Goal: Check status: Check status

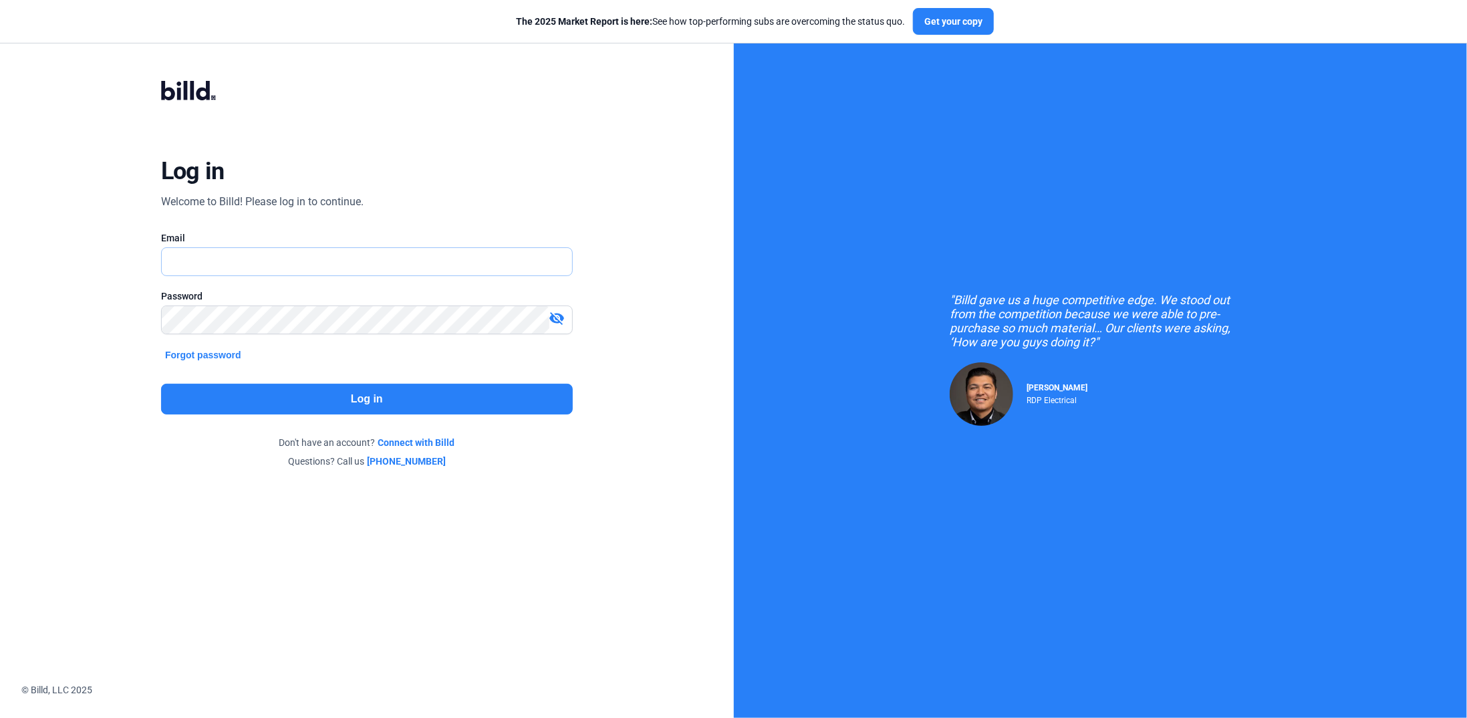
click at [237, 254] on input "text" at bounding box center [367, 261] width 410 height 27
type input "[PERSON_NAME][EMAIL_ADDRESS][DOMAIN_NAME]"
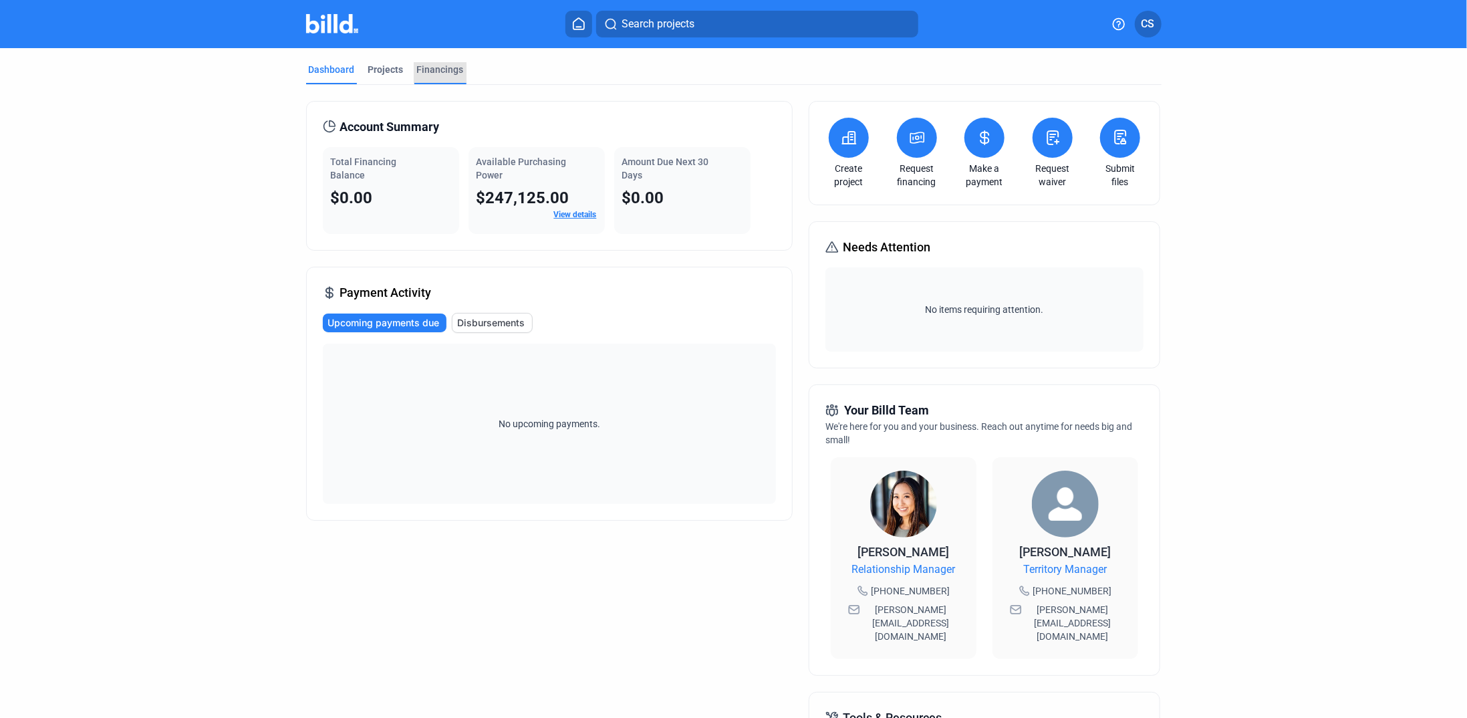
click at [432, 65] on div "Financings" at bounding box center [440, 69] width 47 height 13
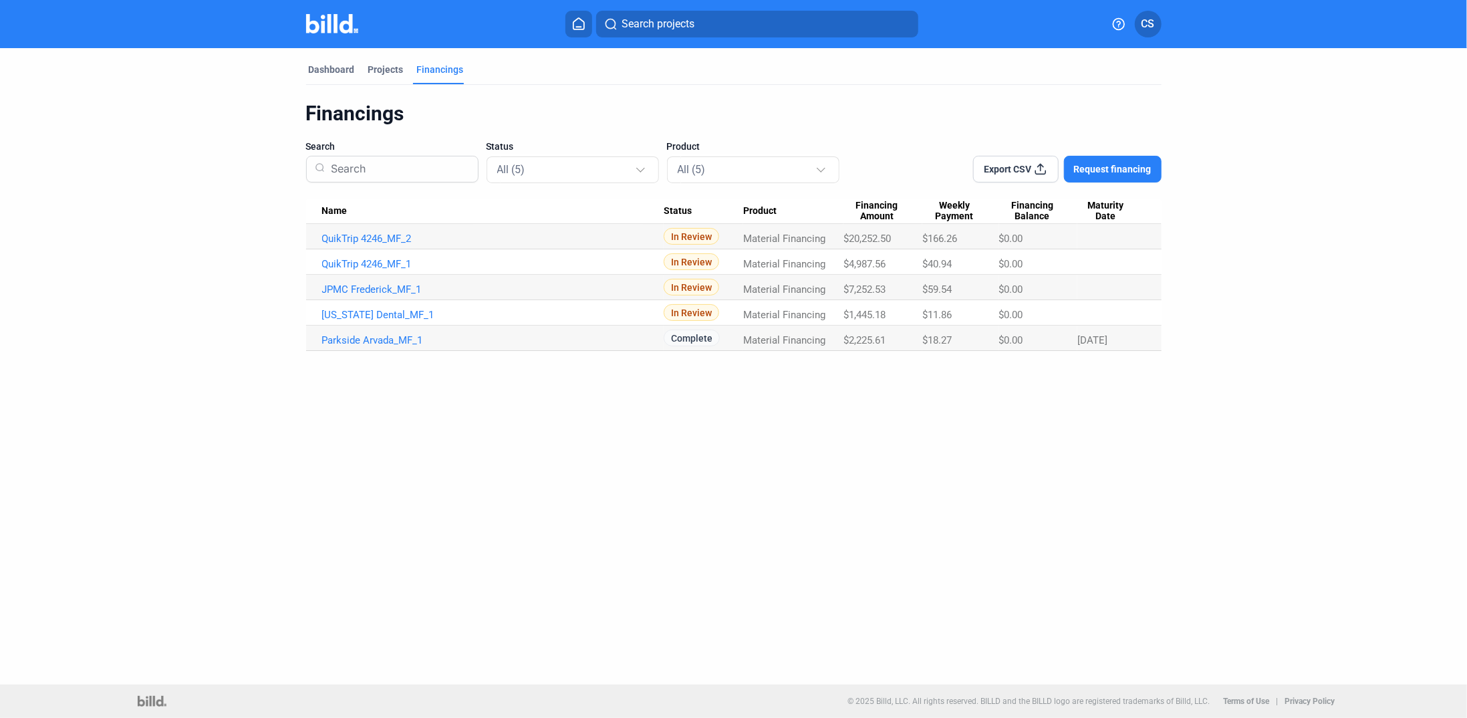
click at [1152, 15] on button "CS" at bounding box center [1148, 24] width 27 height 27
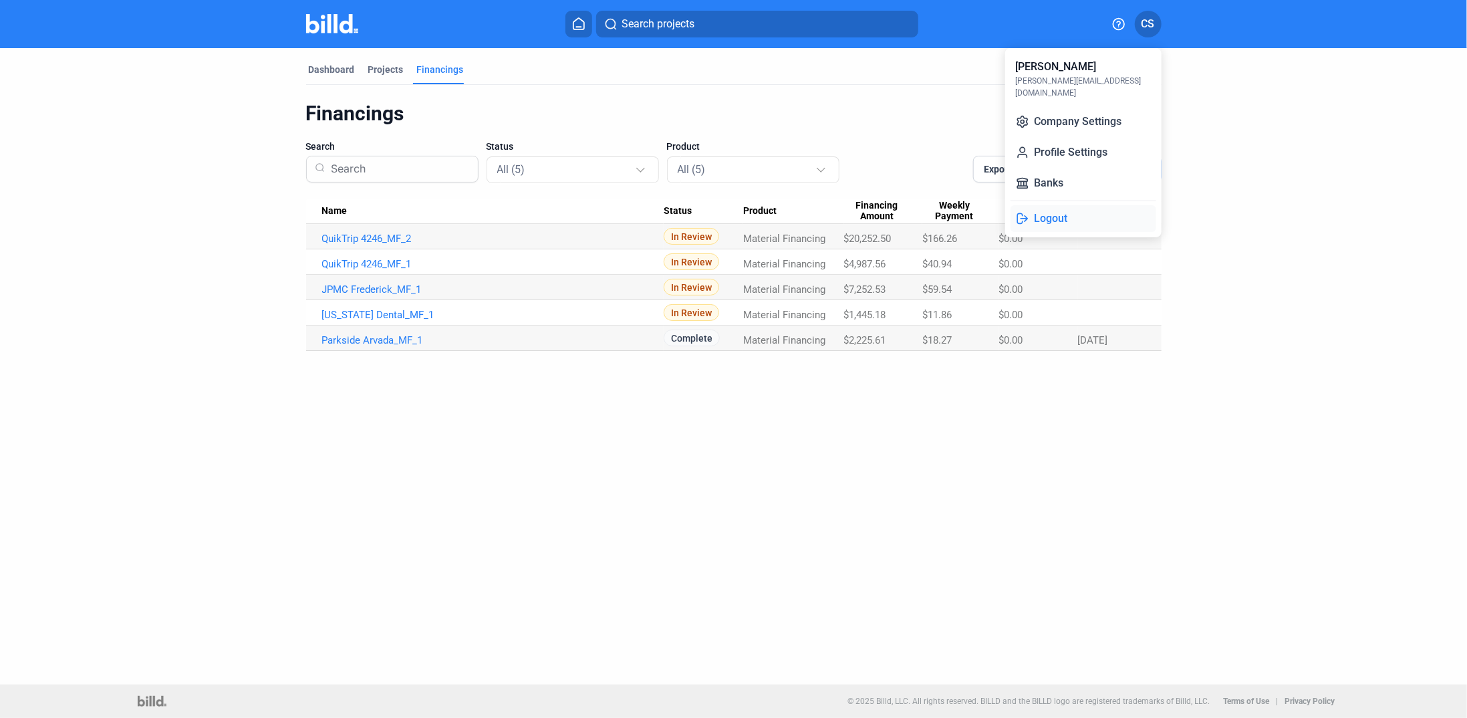
click at [1062, 205] on button "Logout" at bounding box center [1084, 218] width 146 height 27
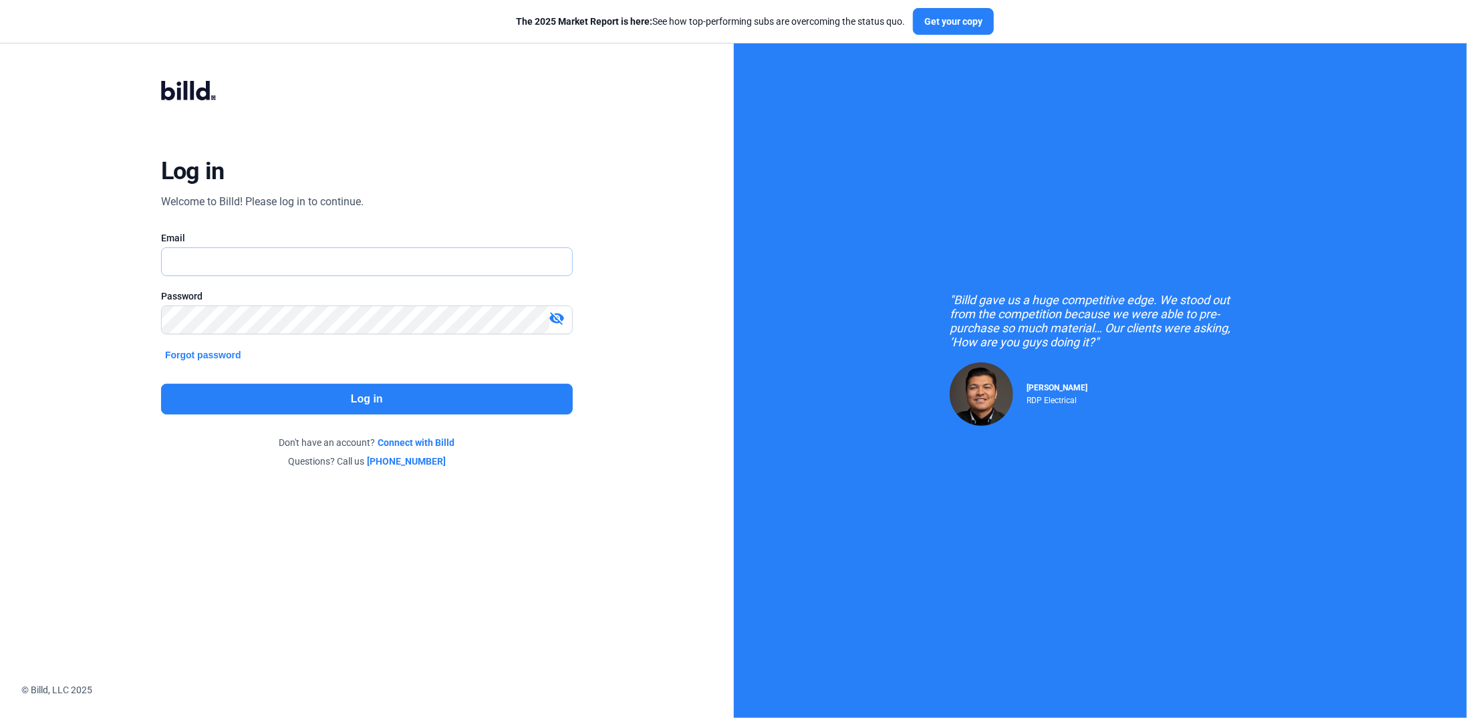
click at [212, 263] on input "text" at bounding box center [359, 261] width 395 height 27
type input "[PERSON_NAME][EMAIL_ADDRESS][DOMAIN_NAME]"
click at [176, 299] on div "Password" at bounding box center [367, 295] width 412 height 13
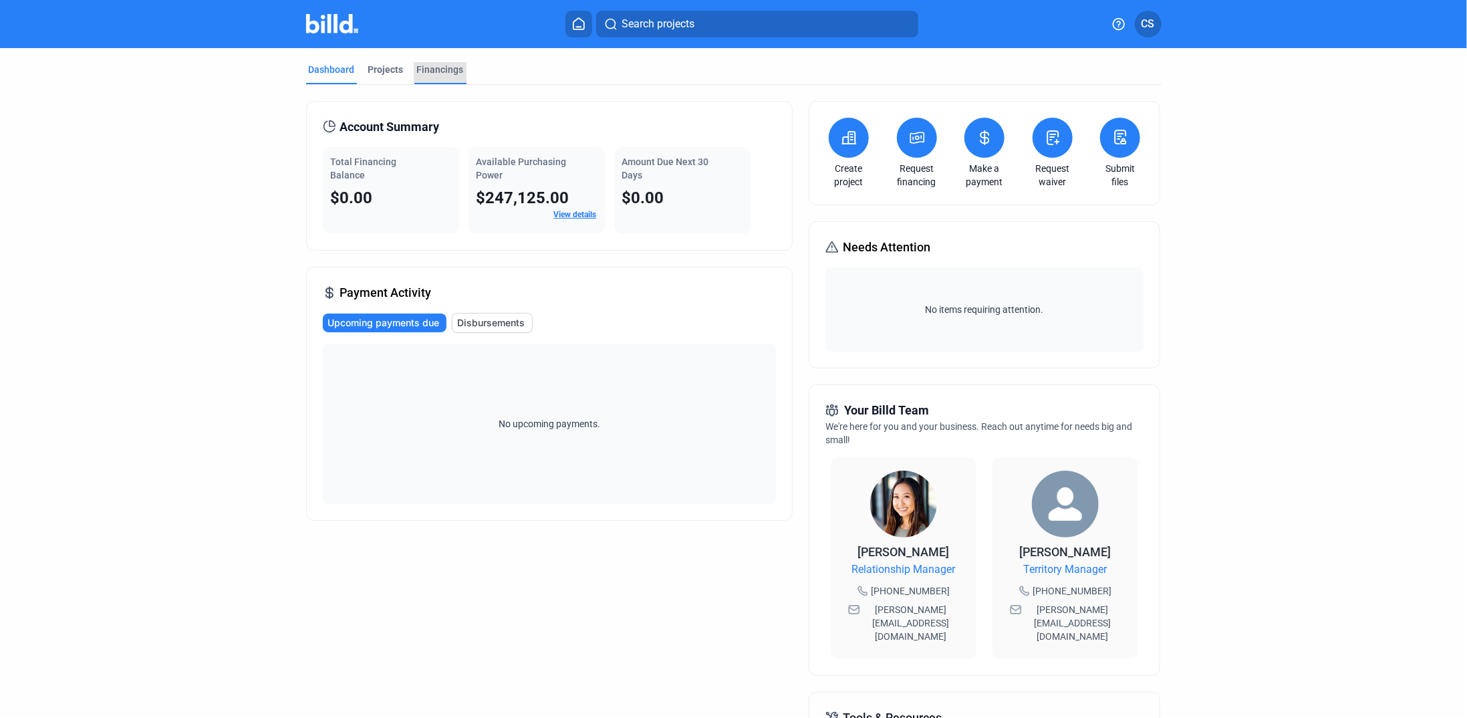
click at [441, 66] on div "Financings" at bounding box center [440, 69] width 47 height 13
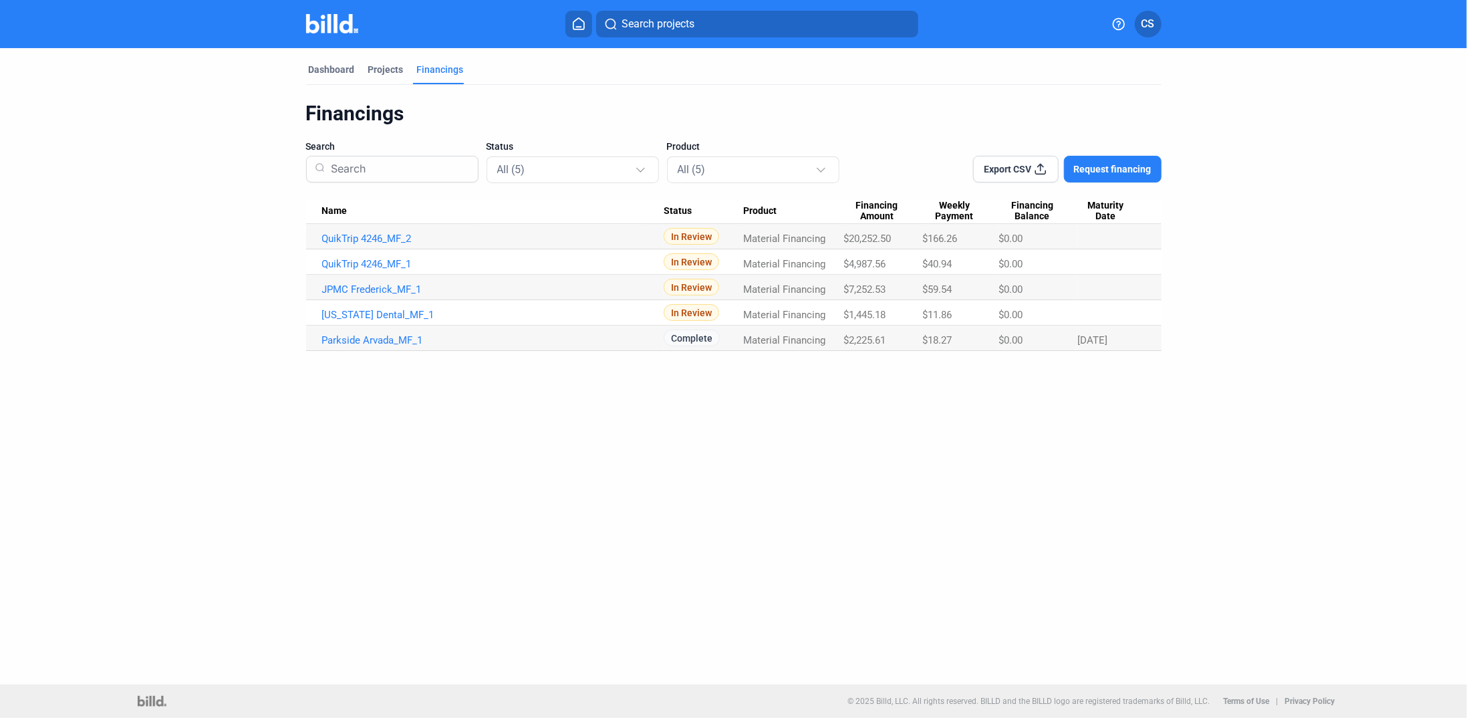
click at [1140, 17] on button "CS" at bounding box center [1148, 24] width 27 height 27
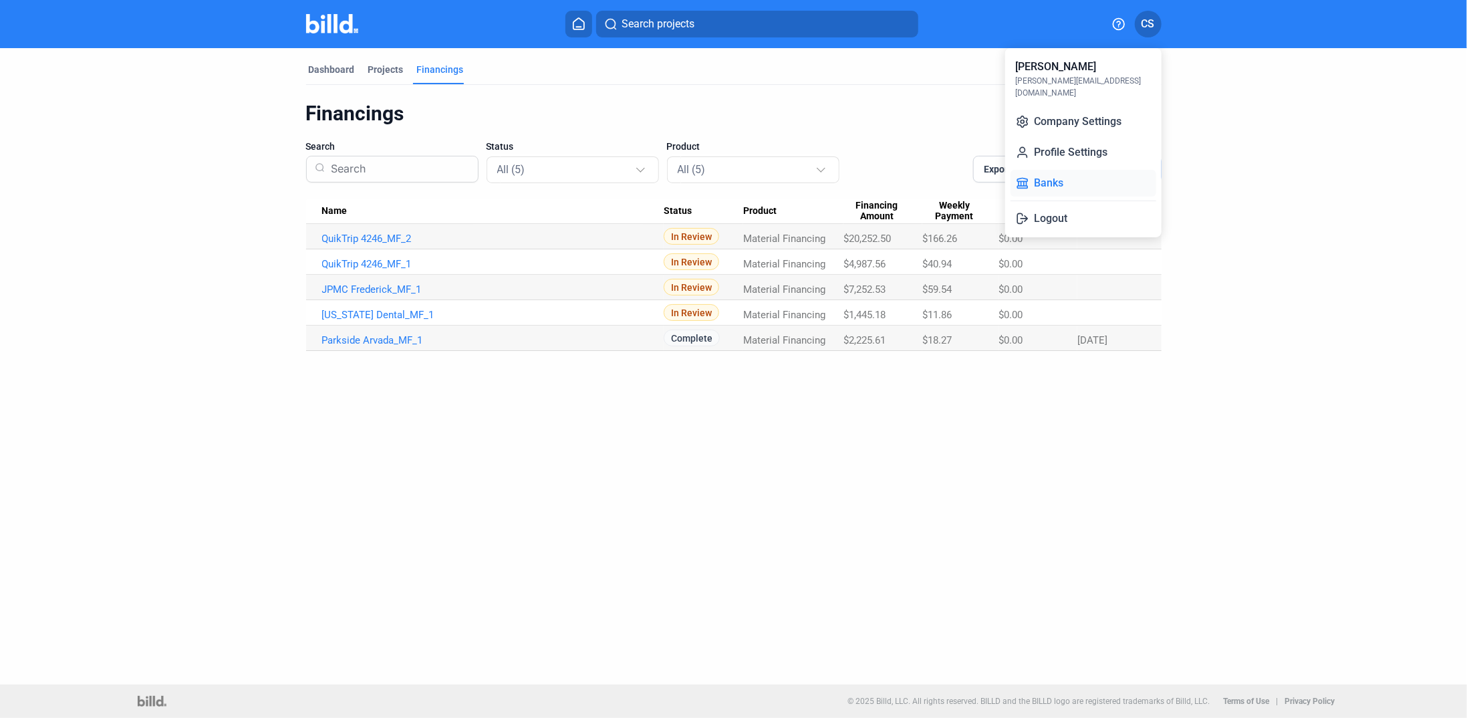
click at [1057, 170] on button "Banks" at bounding box center [1084, 183] width 146 height 27
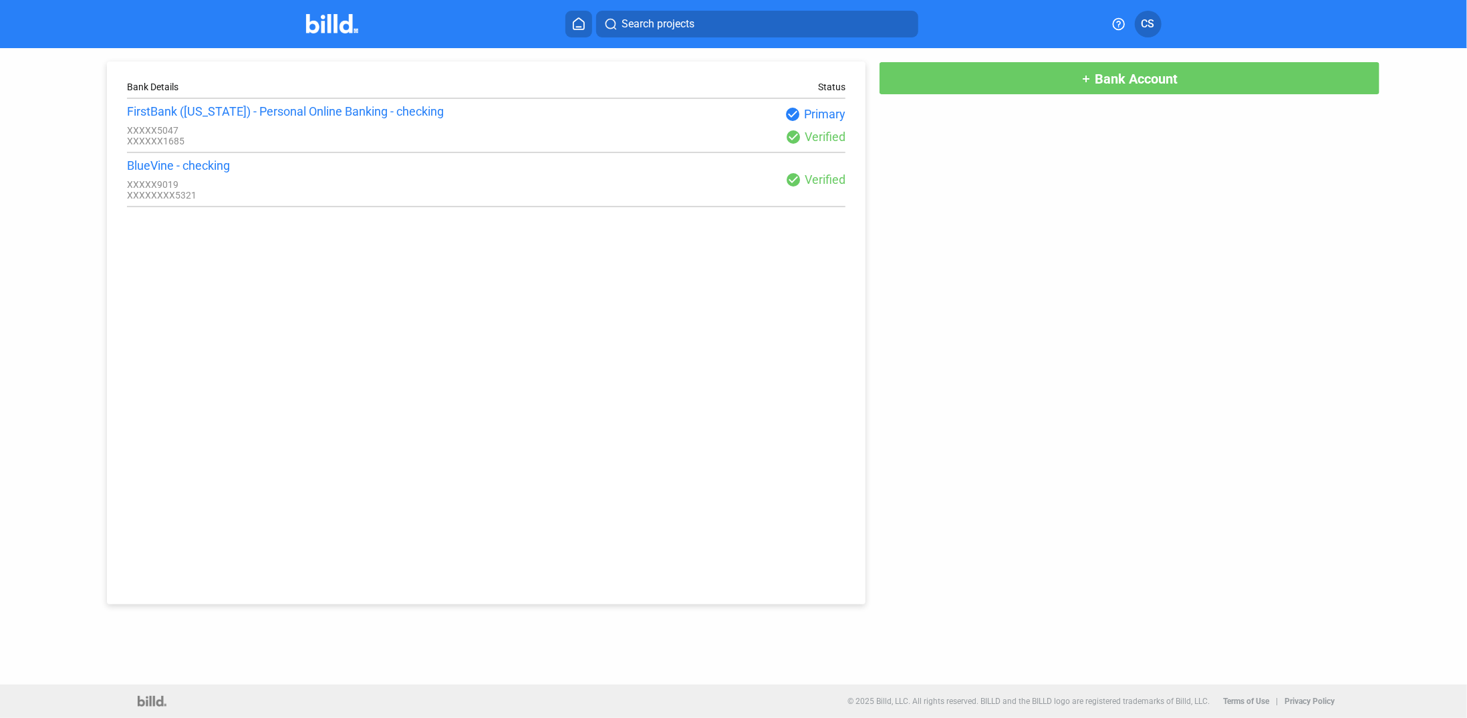
click at [1156, 18] on button "CS" at bounding box center [1148, 24] width 27 height 27
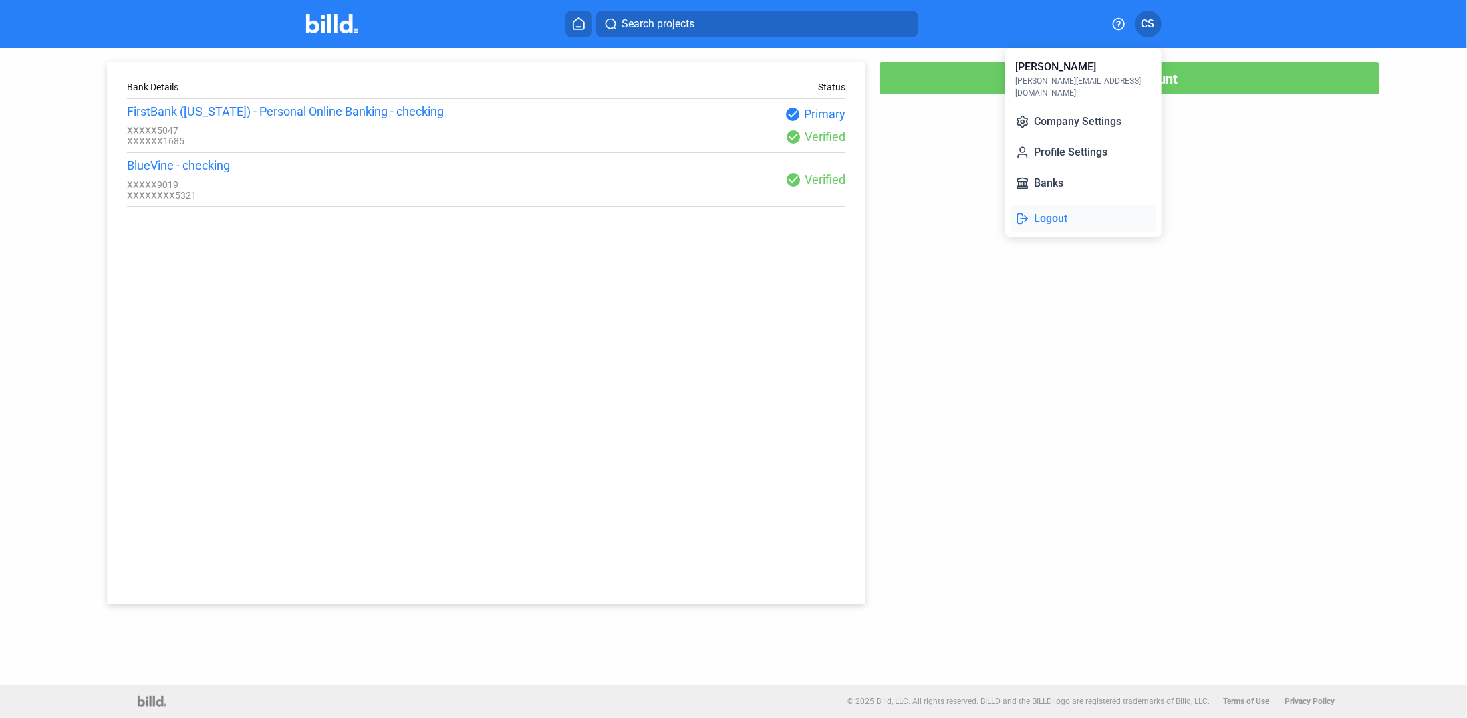
click at [1045, 205] on button "Logout" at bounding box center [1084, 218] width 146 height 27
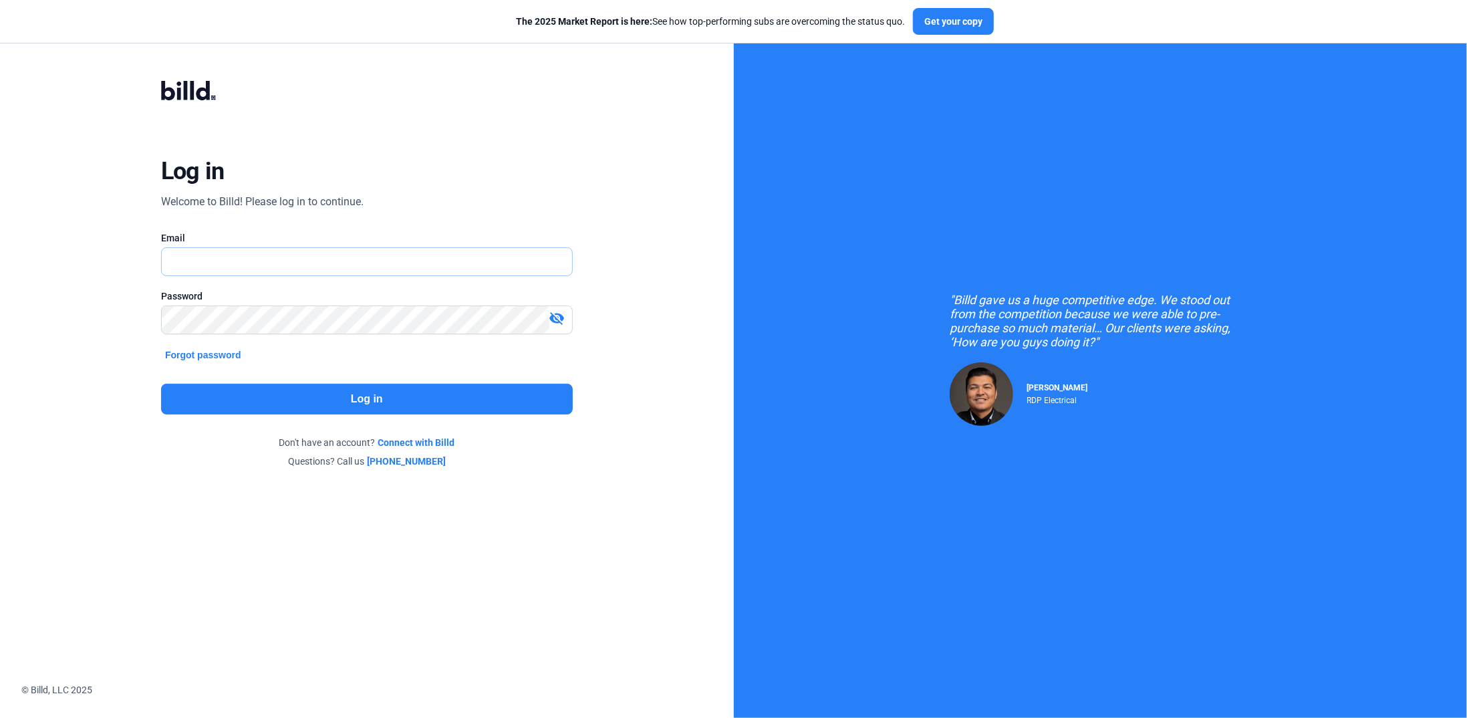
click at [196, 259] on input "text" at bounding box center [359, 261] width 395 height 27
type input "[PERSON_NAME][EMAIL_ADDRESS][DOMAIN_NAME]"
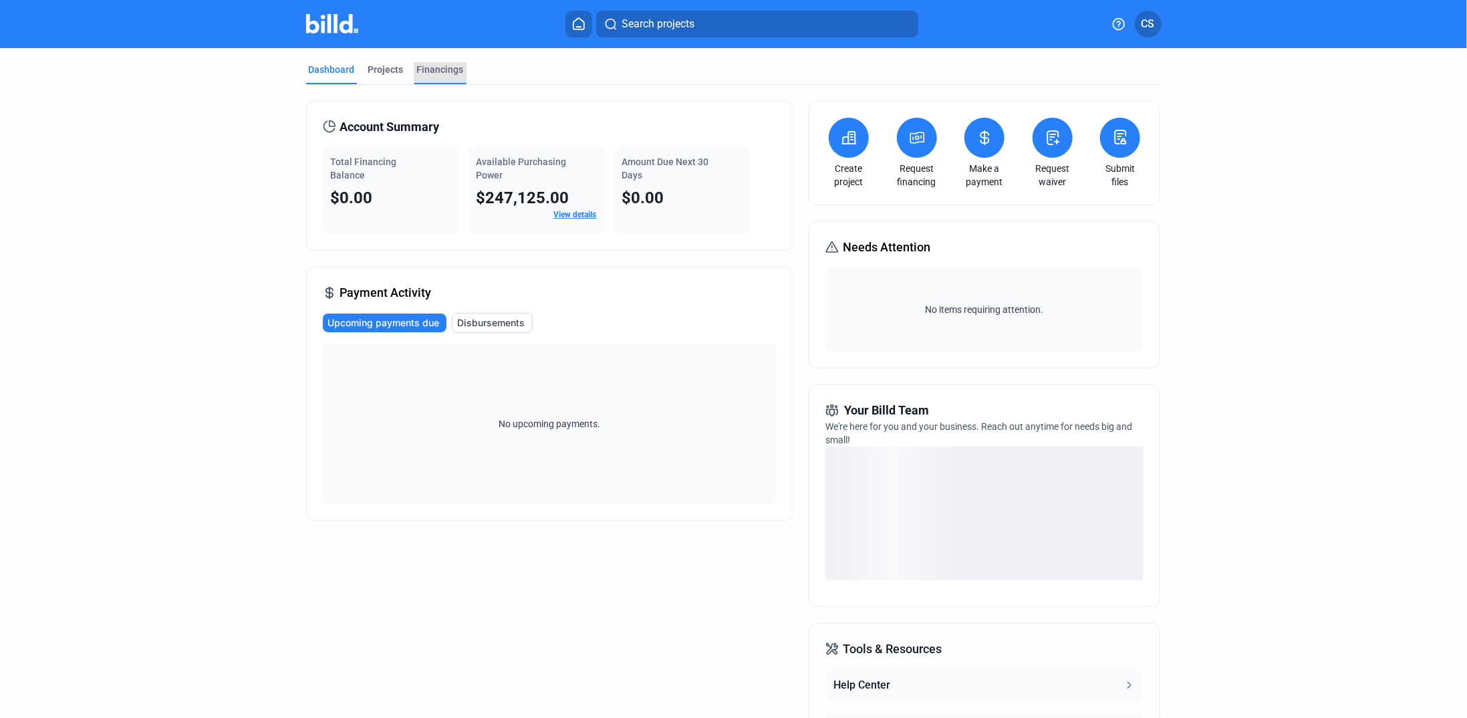
click at [424, 65] on div "Financings" at bounding box center [440, 69] width 47 height 13
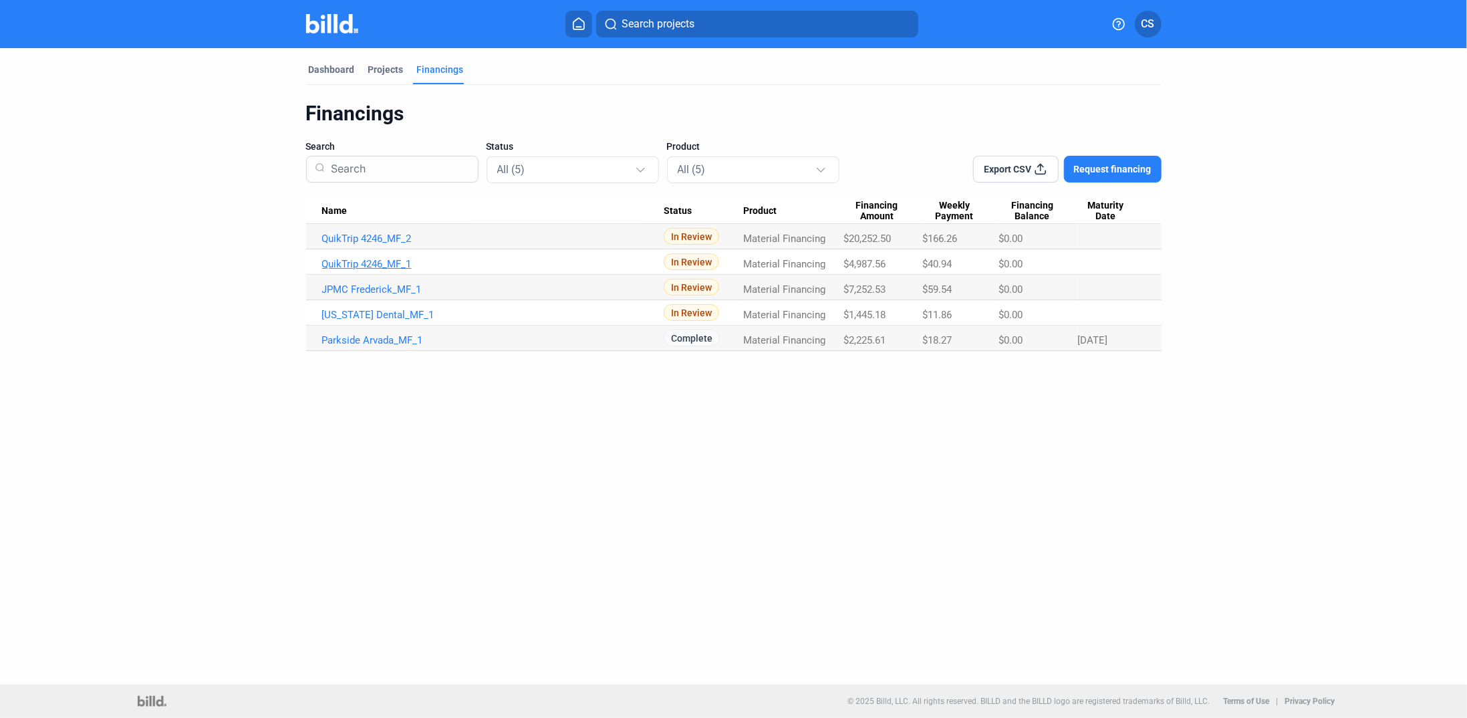
click at [361, 245] on link "QuikTrip 4246_MF_1" at bounding box center [493, 239] width 342 height 12
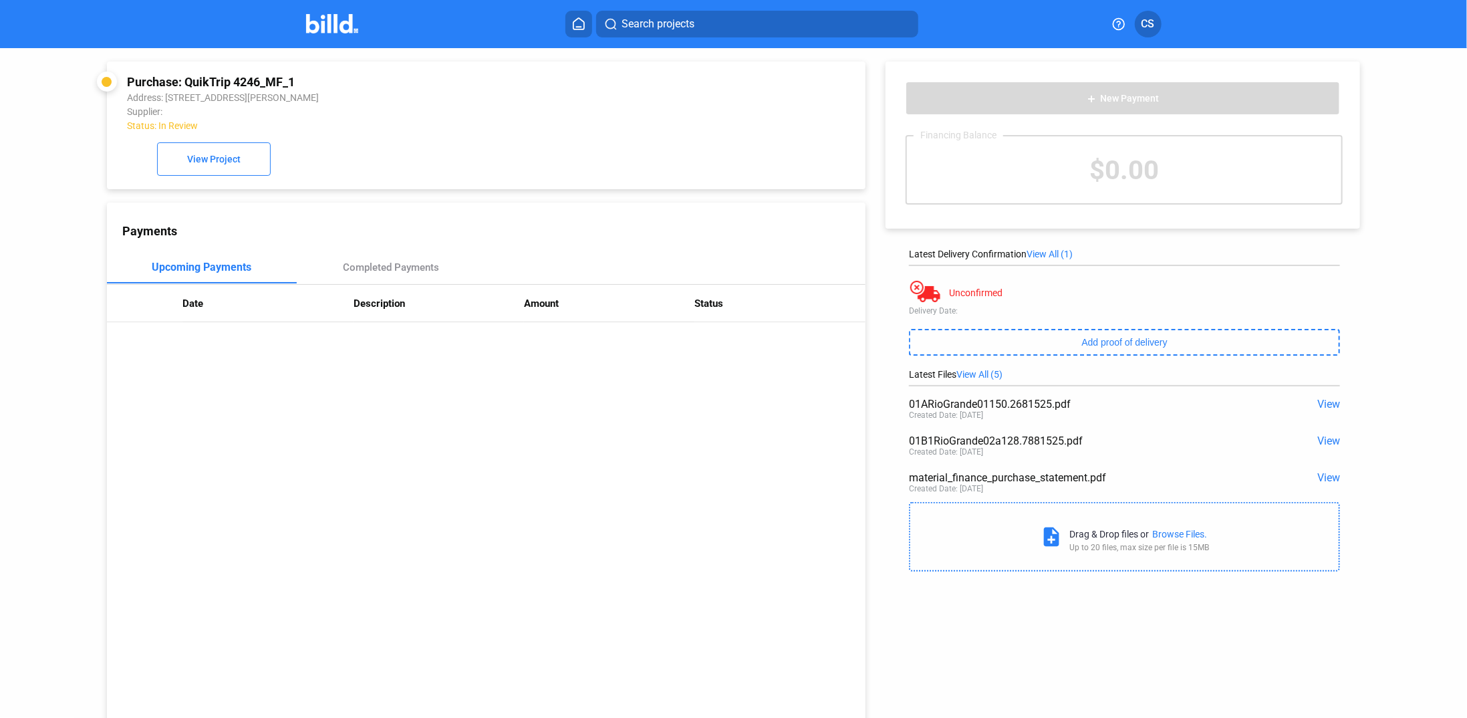
click at [1065, 251] on span "View All (1)" at bounding box center [1050, 254] width 46 height 11
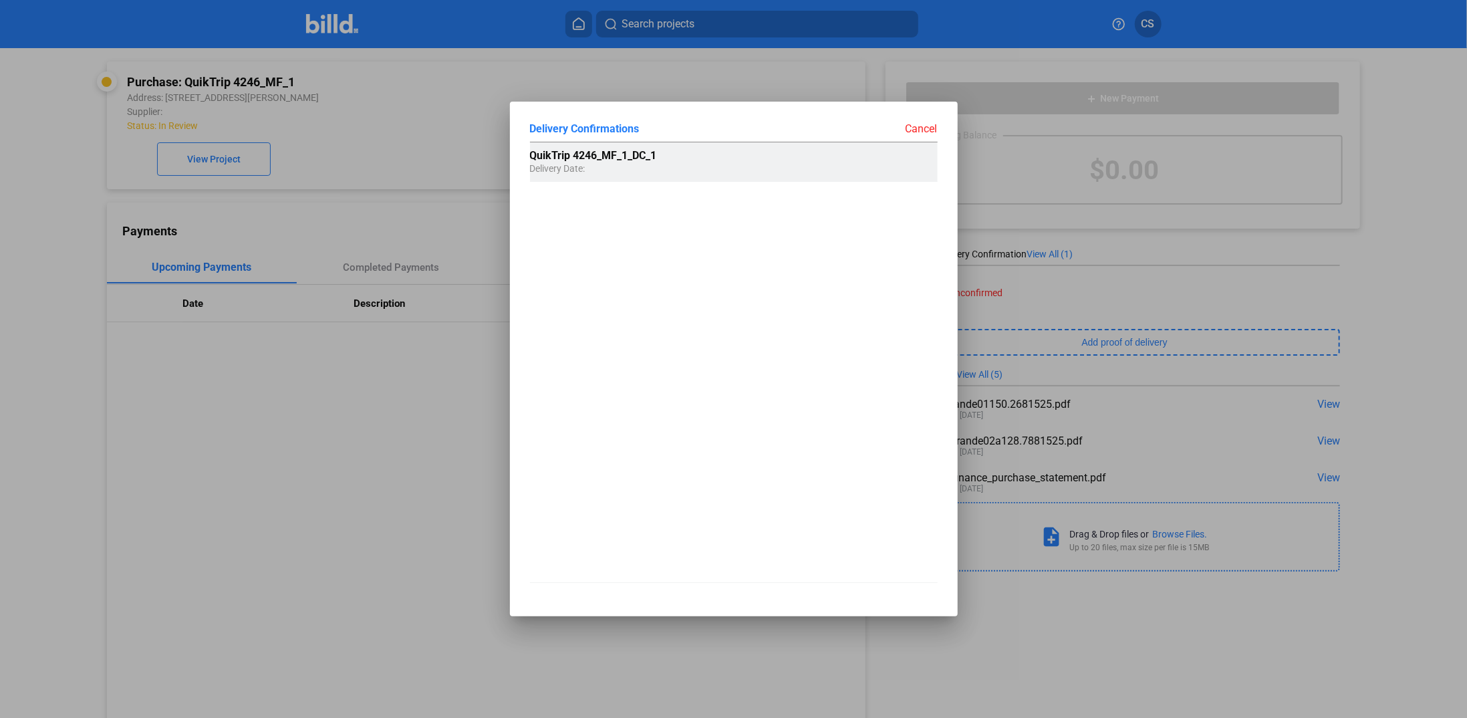
click at [597, 150] on span "QuikTrip 4246_MF_1_DC_1" at bounding box center [593, 155] width 127 height 13
click at [575, 156] on span "Delivery Date:" at bounding box center [557, 162] width 55 height 24
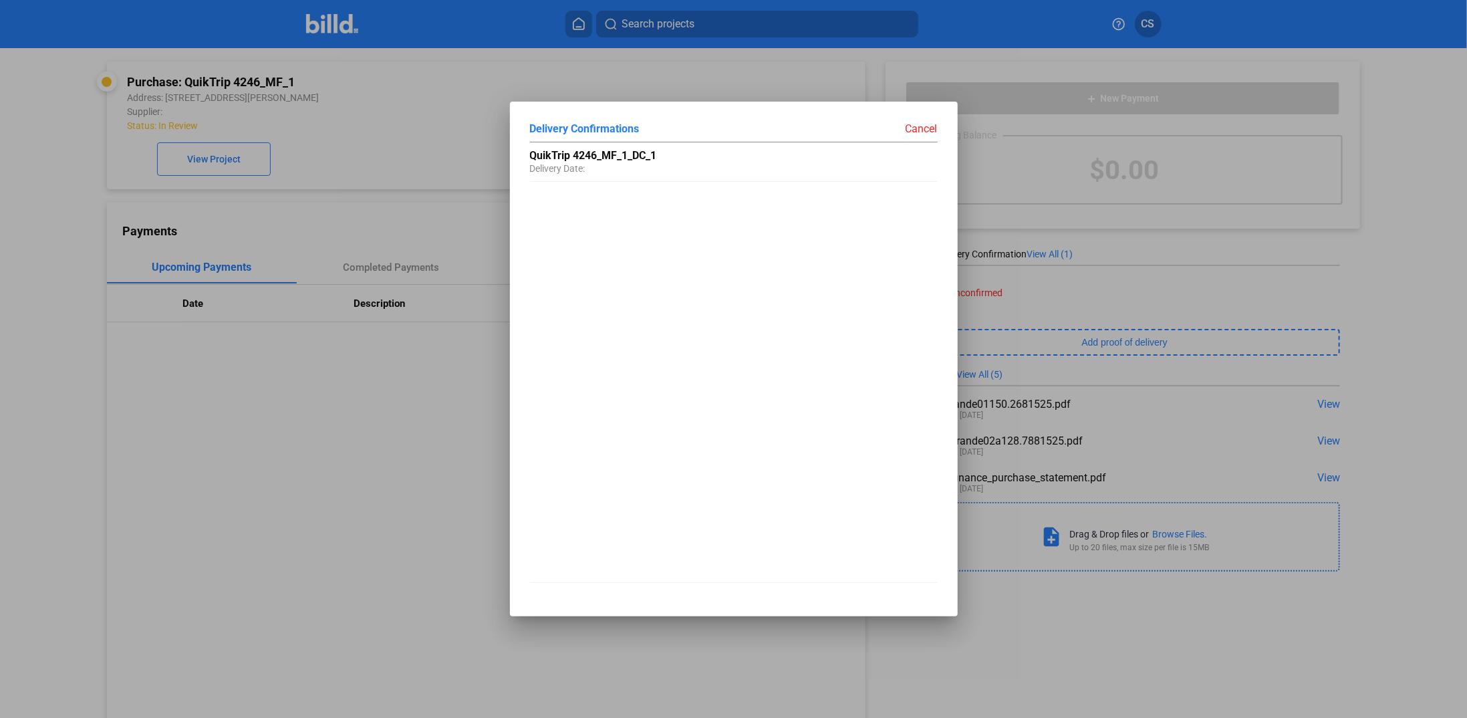
click at [391, 407] on div at bounding box center [733, 359] width 1467 height 718
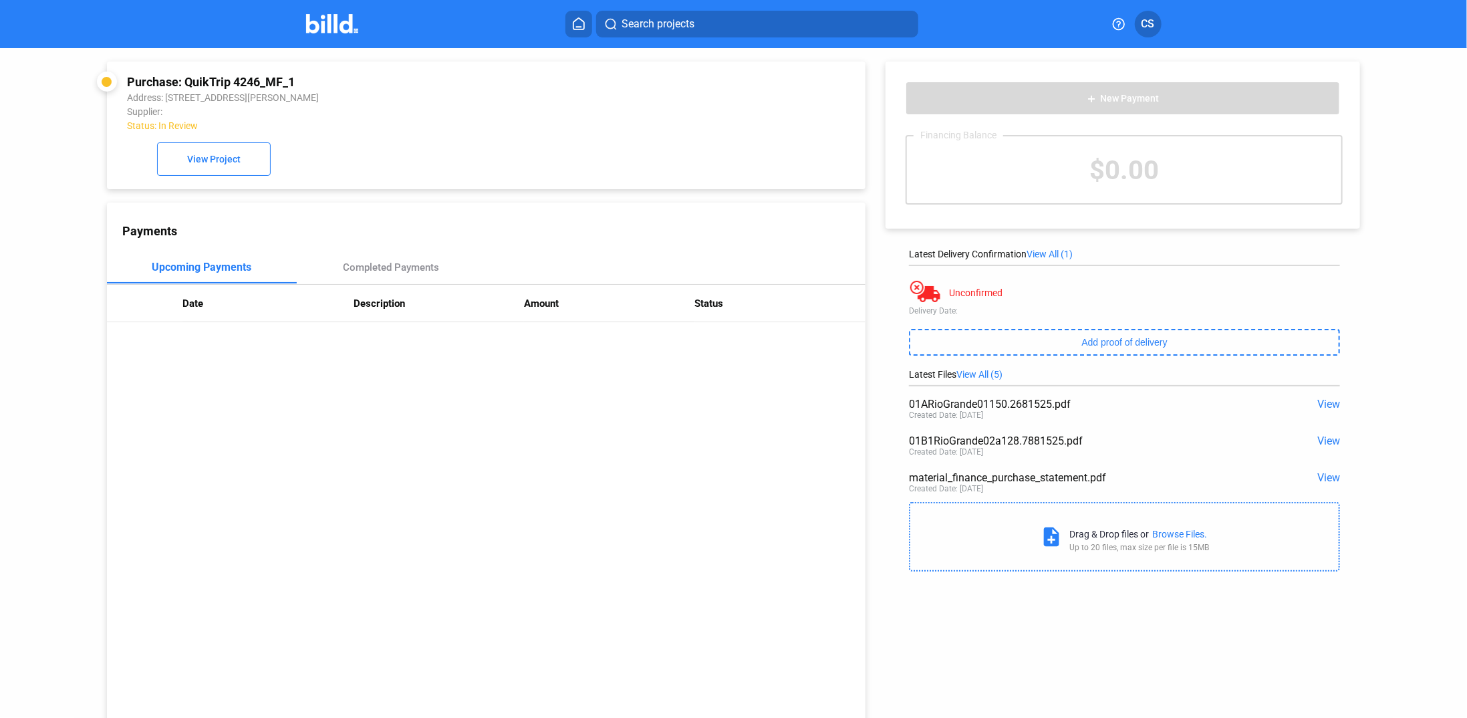
click at [1063, 253] on span "View All (1)" at bounding box center [1050, 254] width 46 height 11
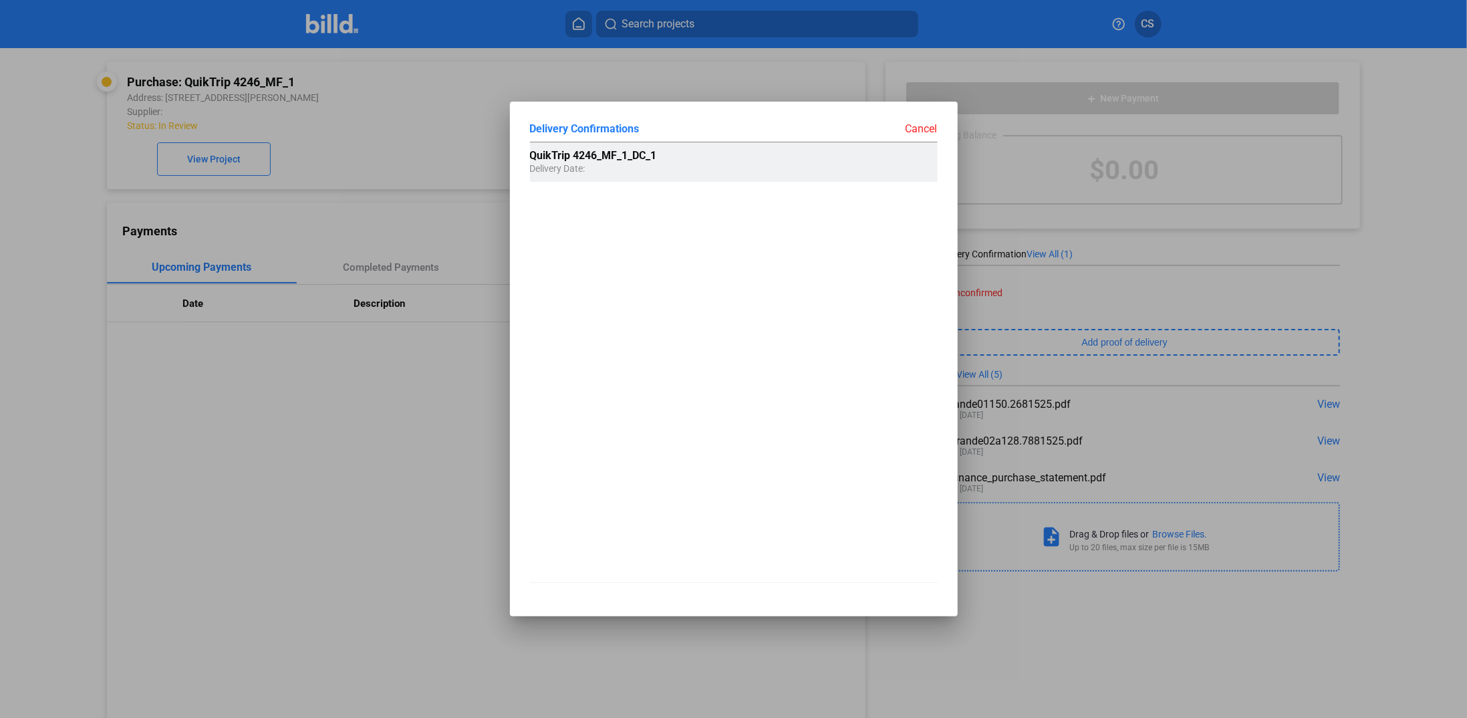
click at [580, 156] on span "Delivery Date:" at bounding box center [557, 162] width 55 height 24
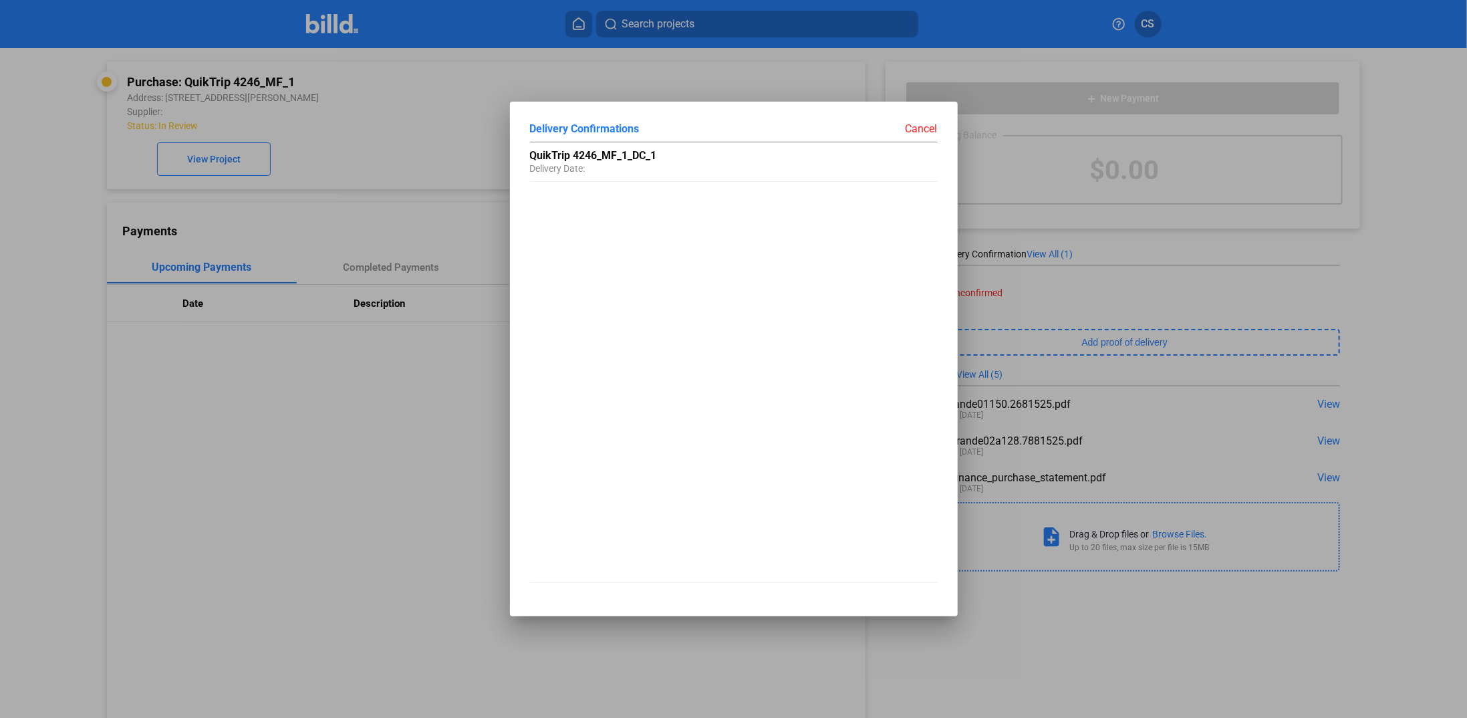
click at [918, 129] on div "Cancel" at bounding box center [836, 128] width 204 height 13
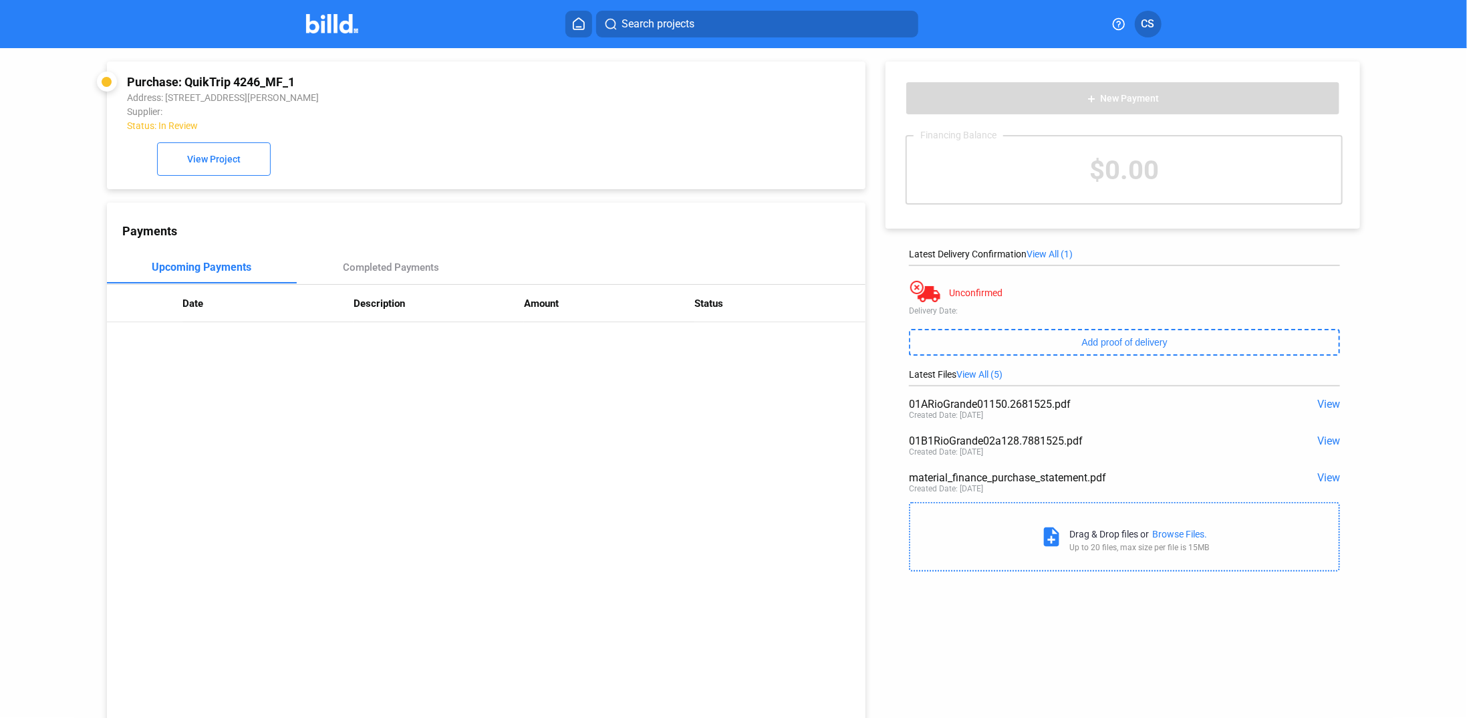
click at [1330, 479] on span "View" at bounding box center [1328, 477] width 23 height 13
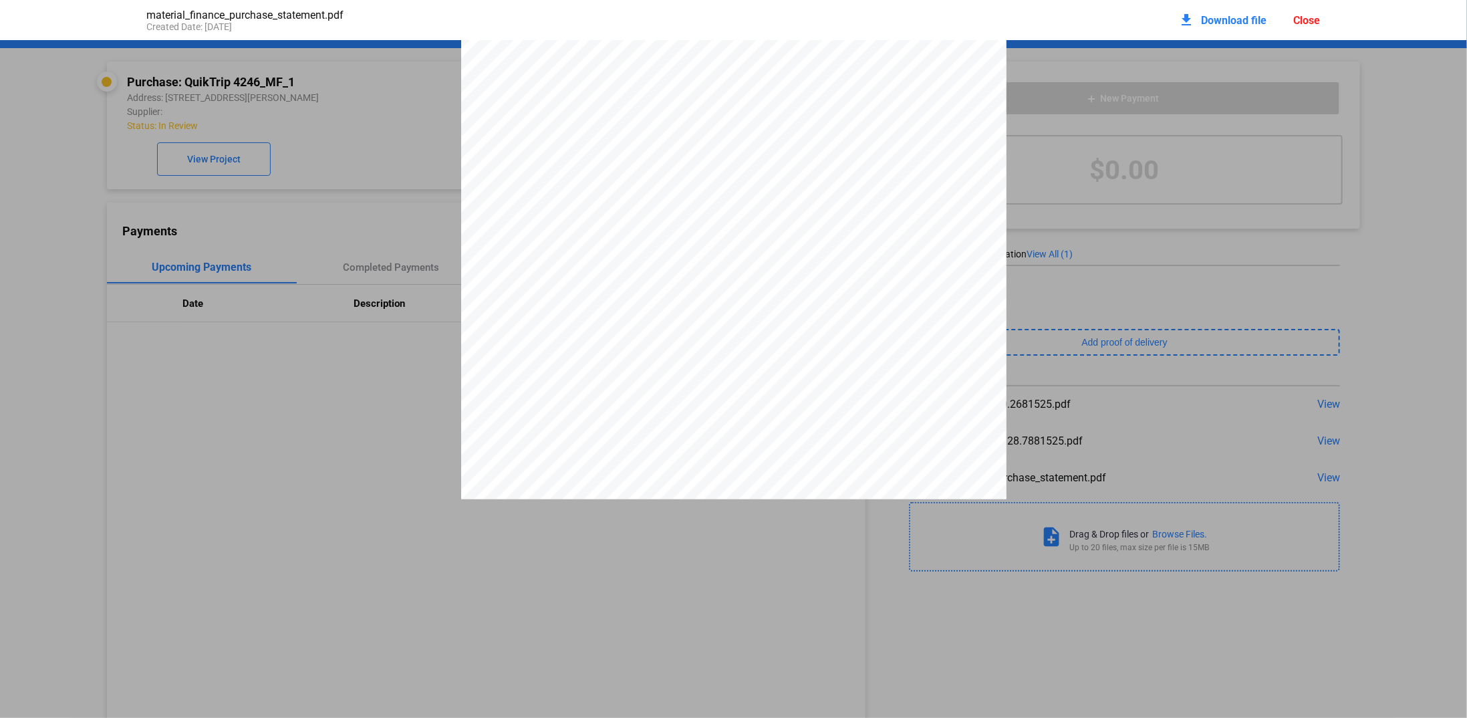
scroll to position [4662, 0]
click at [1297, 18] on div "Close" at bounding box center [1307, 20] width 27 height 13
